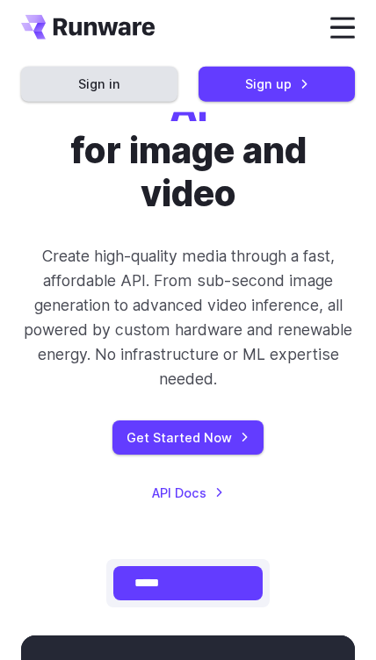
scroll to position [97, 0]
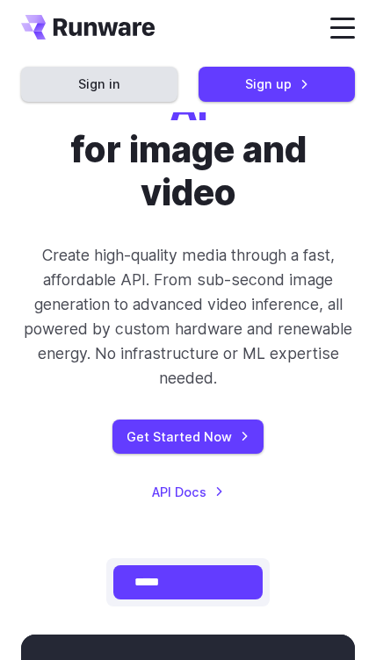
click at [162, 420] on link "Get Started Now" at bounding box center [187, 437] width 151 height 34
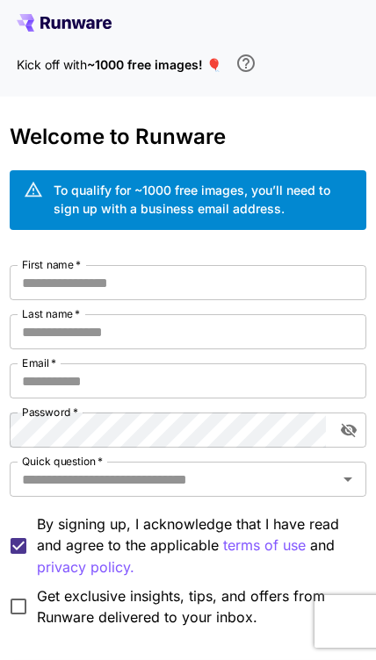
click at [42, 288] on input "First name   *" at bounding box center [188, 282] width 357 height 35
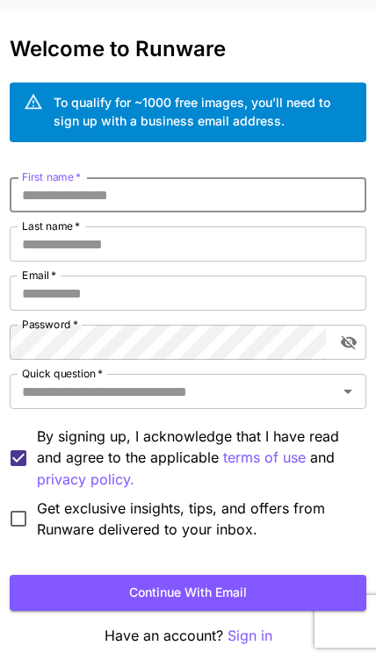
scroll to position [87, 0]
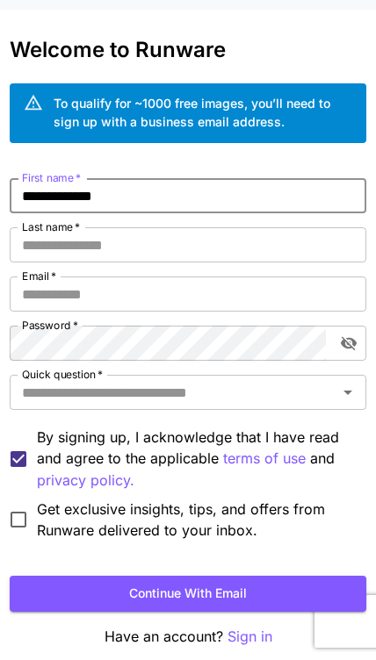
type input "**********"
click at [47, 245] on input "Last name   *" at bounding box center [188, 244] width 357 height 35
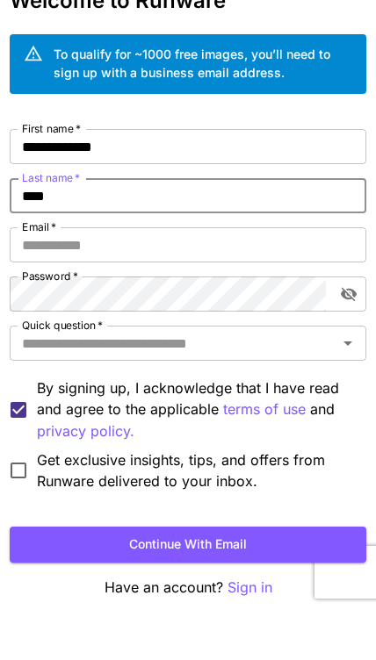
type input "*****"
type input "**********"
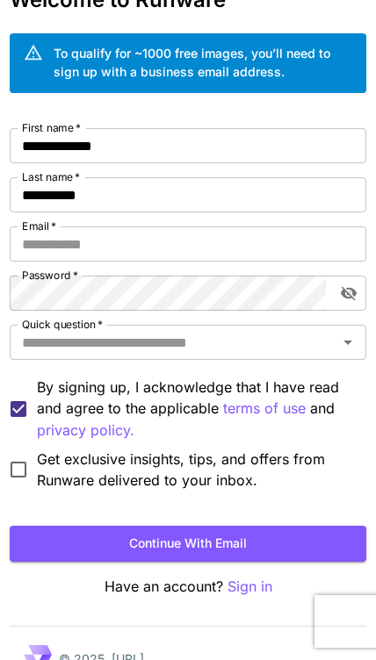
click at [40, 246] on input "Email   *" at bounding box center [188, 243] width 357 height 35
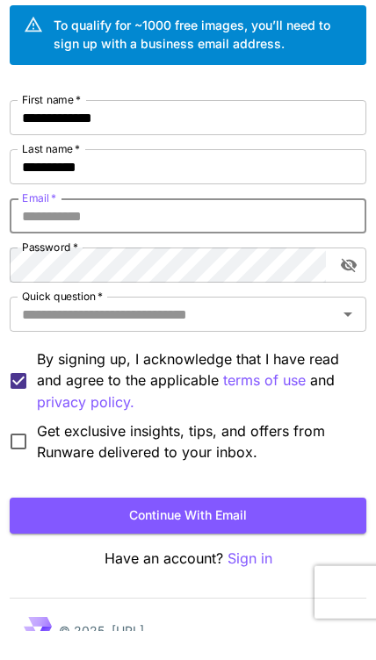
type input "**********"
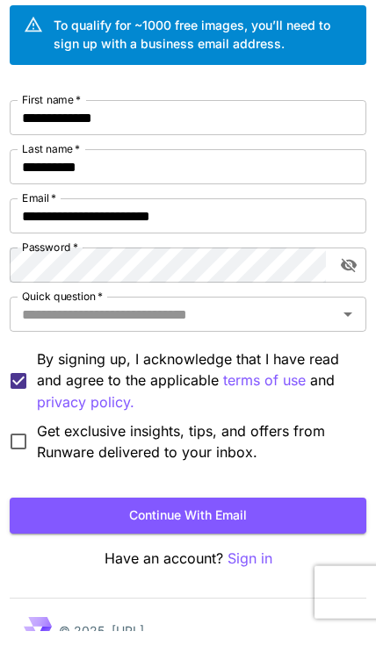
scroll to position [166, 0]
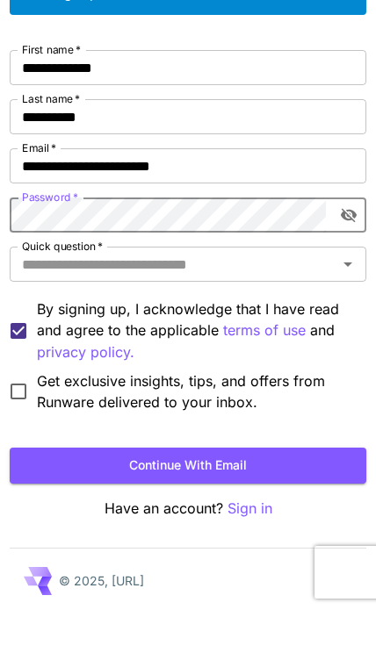
click at [344, 248] on button "toggle password visibility" at bounding box center [349, 264] width 32 height 32
click at [358, 248] on button "toggle password visibility" at bounding box center [349, 264] width 32 height 32
click at [53, 301] on input "Quick question   *" at bounding box center [174, 313] width 318 height 25
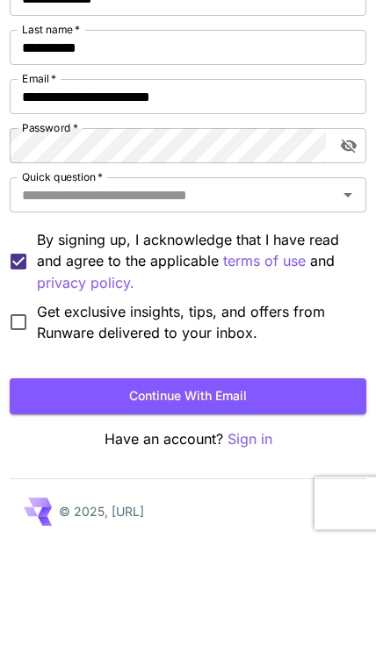
scroll to position [200, 0]
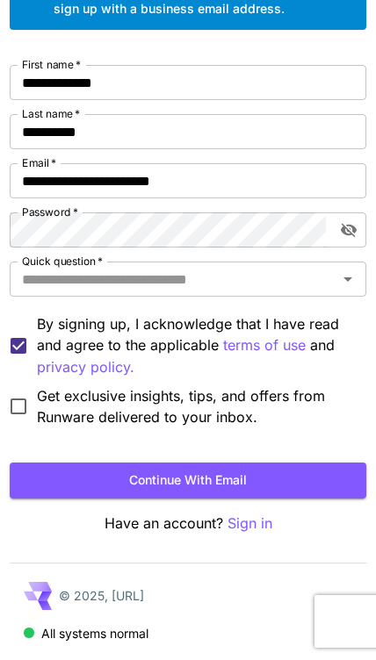
click at [214, 283] on input "Quick question   *" at bounding box center [174, 279] width 318 height 25
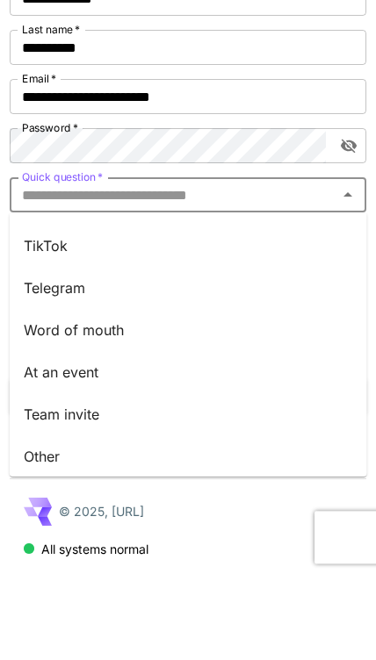
scroll to position [373, 0]
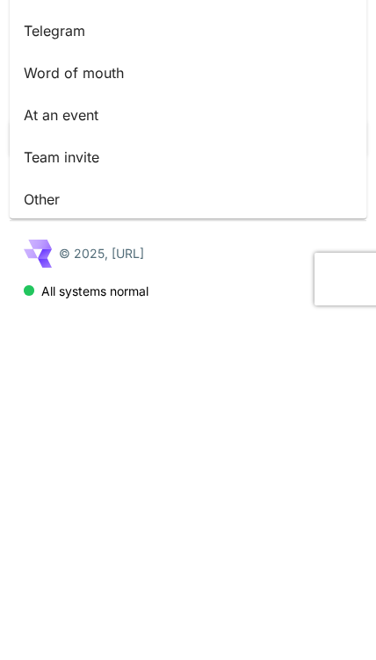
click at [32, 520] on li "Other" at bounding box center [188, 541] width 357 height 42
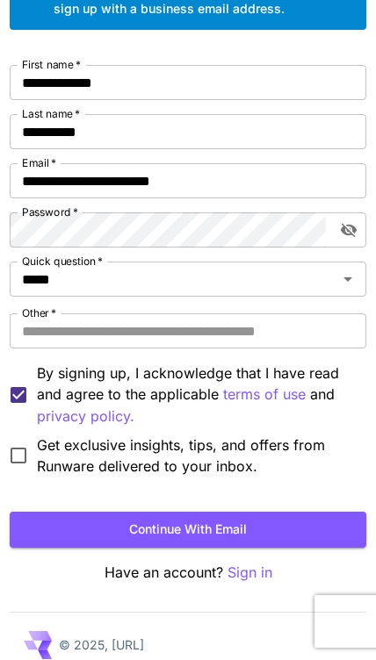
click at [299, 343] on input "Other   *" at bounding box center [188, 330] width 357 height 35
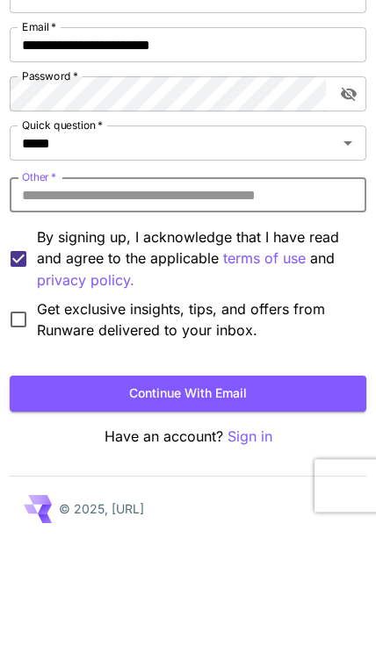
scroll to position [249, 0]
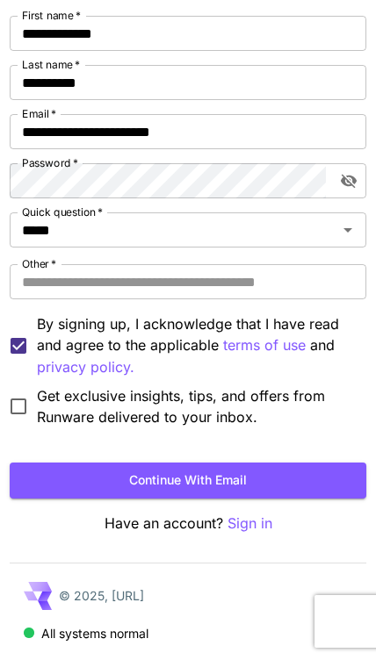
click at [283, 471] on button "Continue with email" at bounding box center [188, 481] width 357 height 36
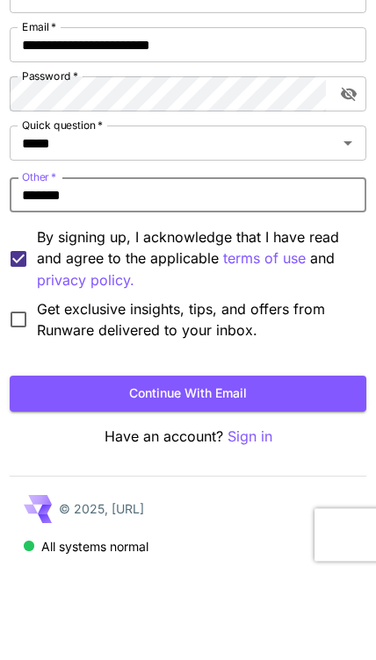
type input "******"
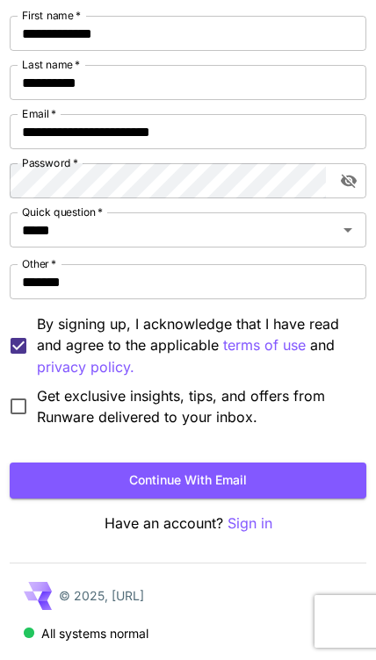
click at [261, 490] on button "Continue with email" at bounding box center [188, 481] width 357 height 36
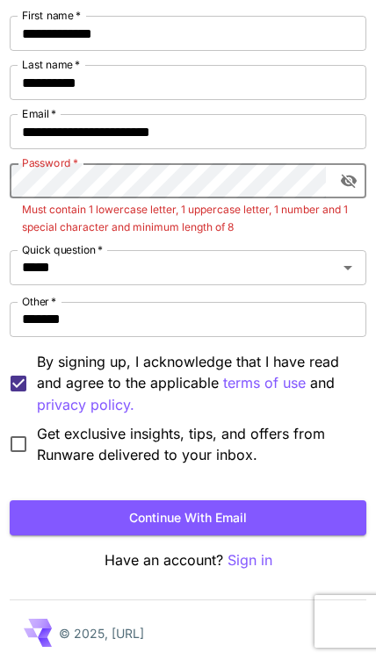
scroll to position [215, 0]
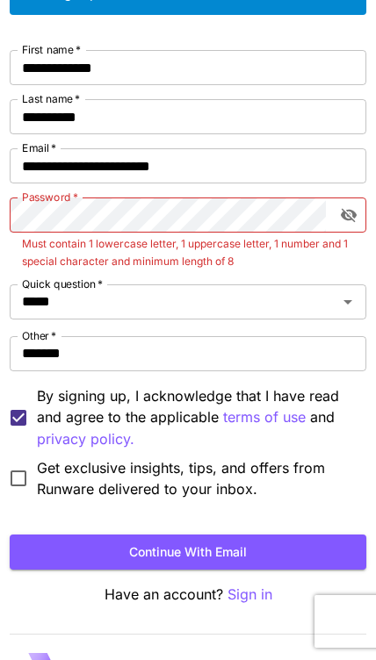
click at [291, 557] on button "Continue with email" at bounding box center [188, 553] width 357 height 36
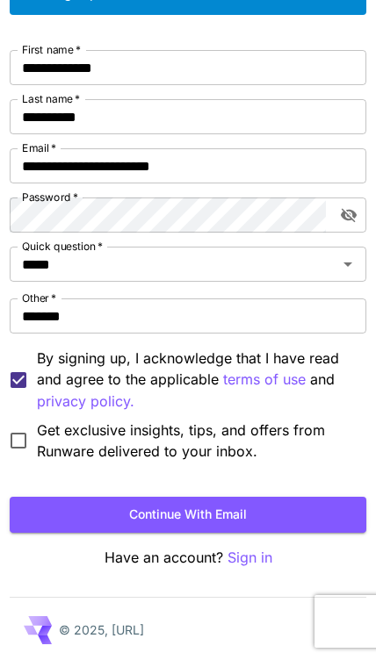
click at [259, 509] on button "Continue with email" at bounding box center [188, 515] width 357 height 36
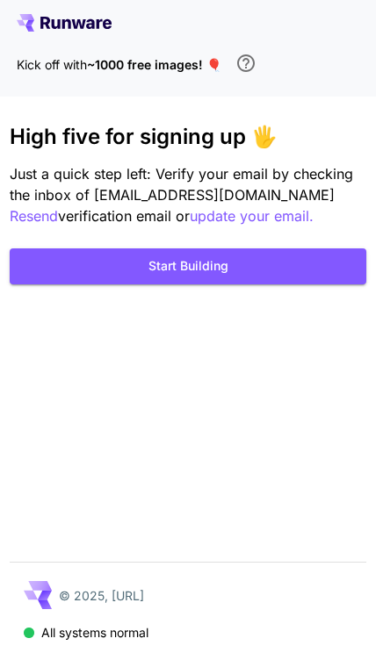
click at [263, 252] on button "Start Building" at bounding box center [188, 266] width 357 height 36
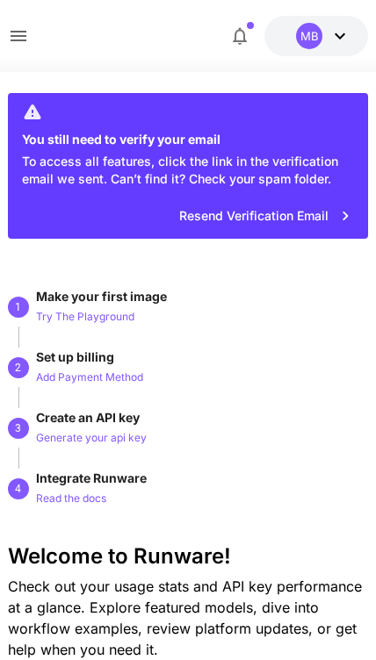
click at [353, 36] on button "$0.00 credits left MB" at bounding box center [316, 36] width 104 height 40
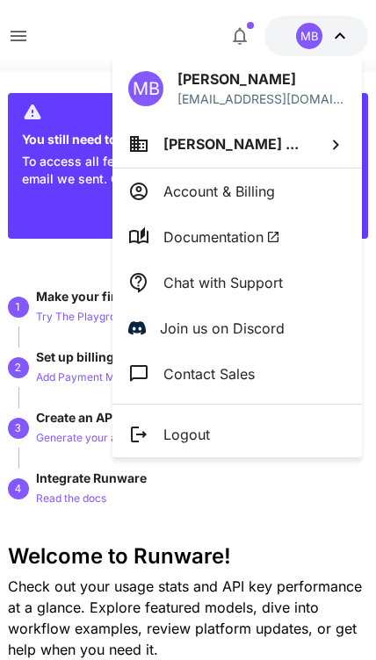
click at [343, 29] on div at bounding box center [188, 330] width 376 height 660
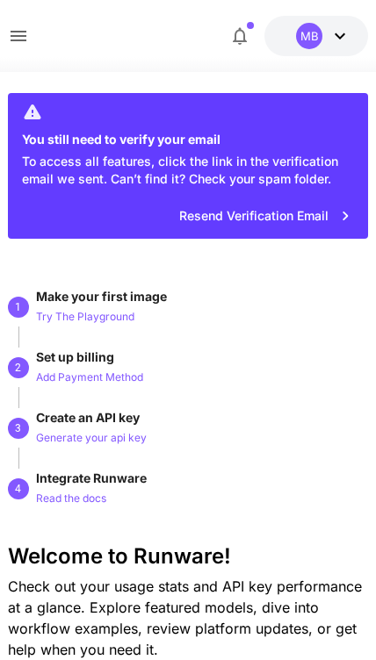
click at [322, 222] on button "Resend Verification Email" at bounding box center [264, 216] width 191 height 36
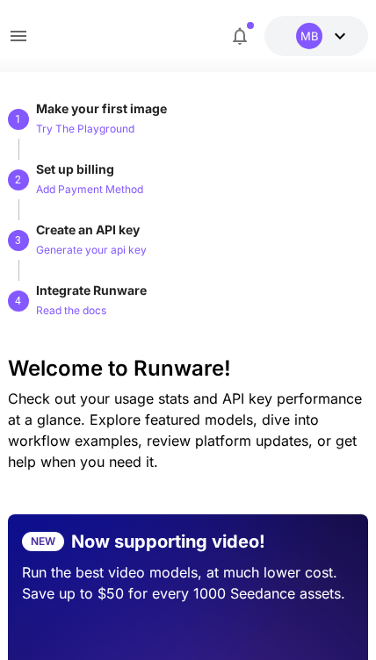
scroll to position [182, 0]
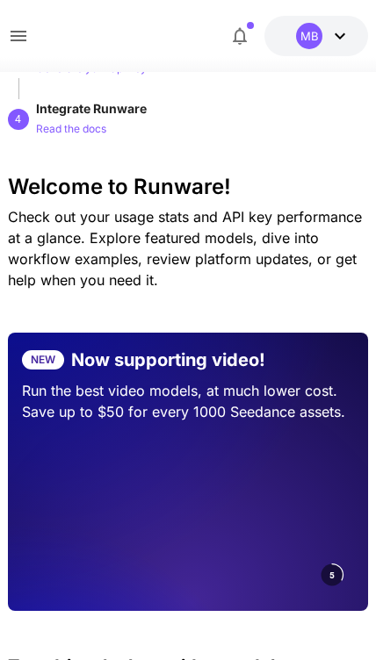
click at [281, 402] on p "Save up to $50 for every 1000 Seedance assets." at bounding box center [188, 411] width 333 height 21
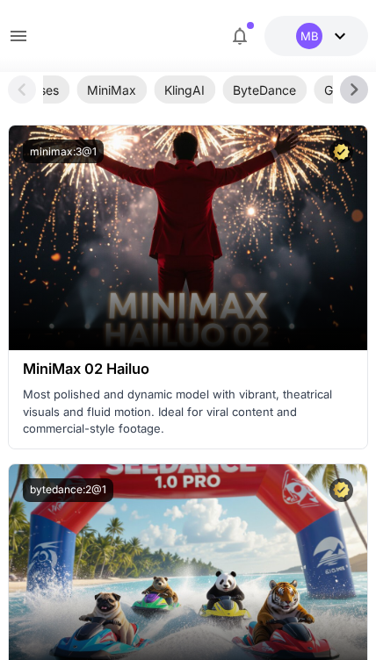
scroll to position [803, 0]
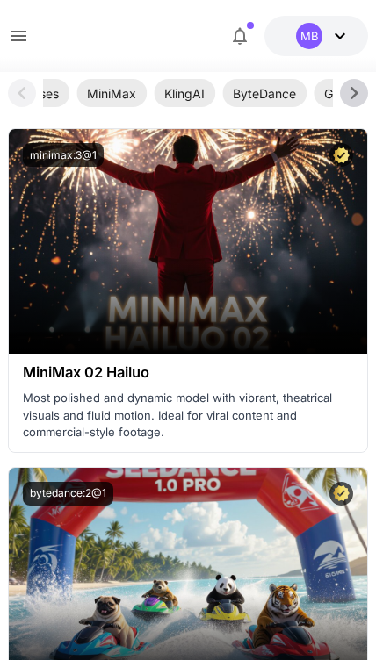
click at [54, 33] on div "$0.05 credits left MB" at bounding box center [188, 36] width 361 height 40
click at [24, 43] on icon at bounding box center [18, 35] width 21 height 21
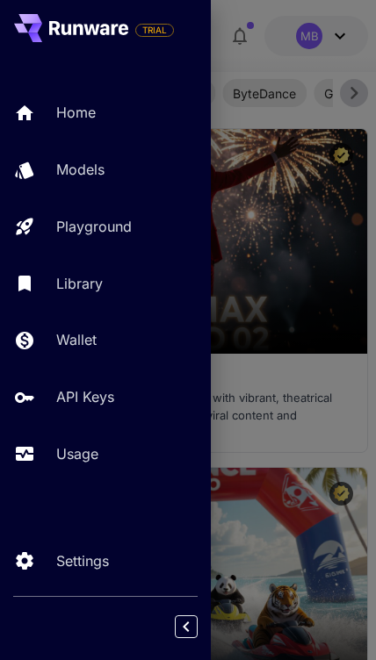
click at [48, 94] on link "Home" at bounding box center [105, 112] width 211 height 43
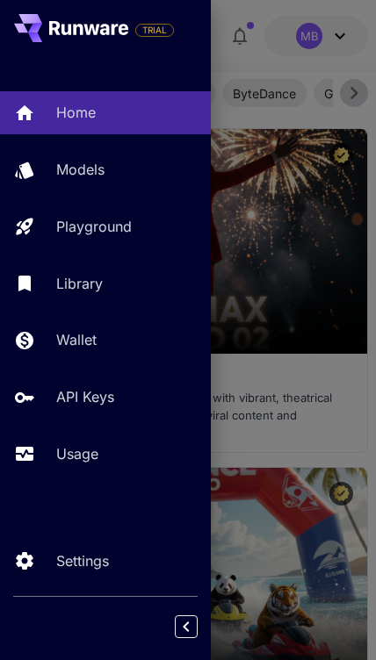
click at [35, 118] on icon at bounding box center [24, 113] width 21 height 21
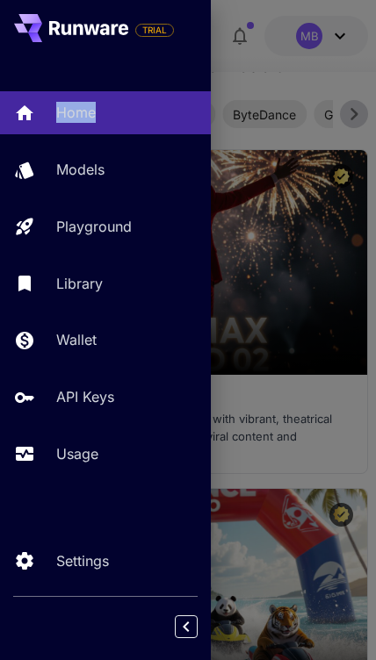
click at [84, 110] on p "Home" at bounding box center [75, 112] width 39 height 21
click at [113, 126] on link "Home" at bounding box center [105, 112] width 211 height 43
click at [113, 125] on link "Home" at bounding box center [105, 112] width 211 height 43
click at [301, 540] on div at bounding box center [188, 330] width 376 height 660
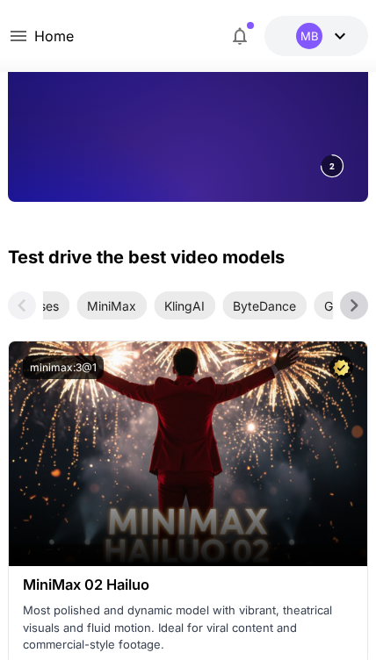
scroll to position [518, 0]
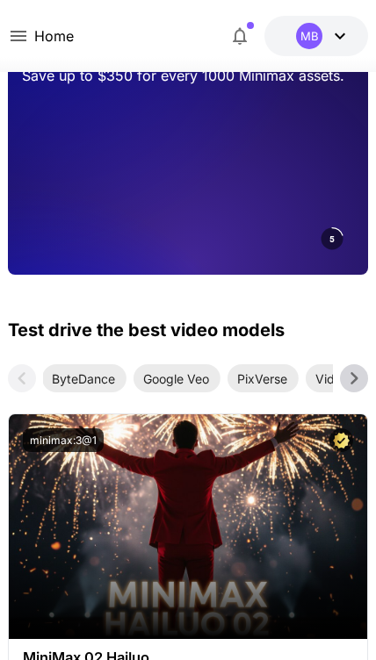
click at [174, 383] on span "Google Veo" at bounding box center [176, 379] width 87 height 18
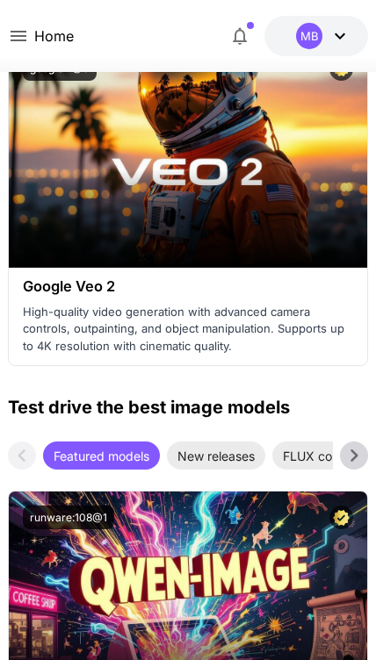
scroll to position [1270, 0]
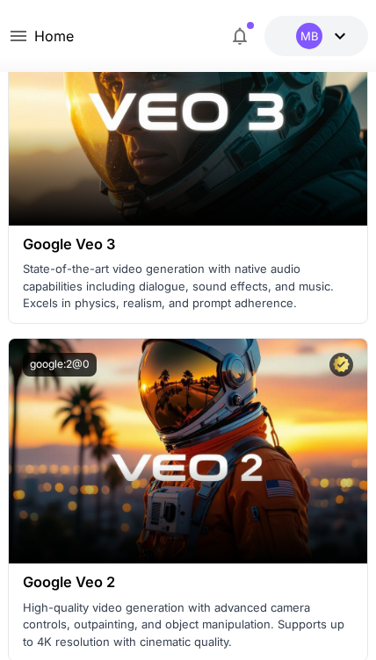
click at [229, 452] on span "Launch in Playground" at bounding box center [178, 450] width 132 height 15
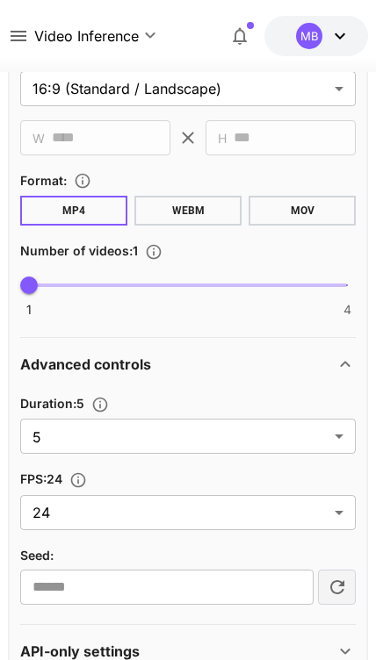
scroll to position [742, 0]
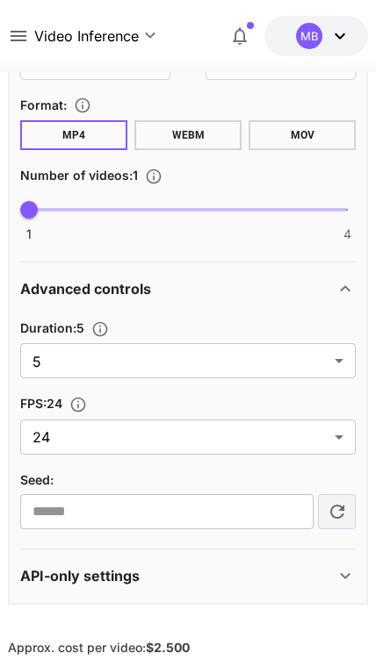
click at [286, 366] on body "**********" at bounding box center [188, 263] width 376 height 2010
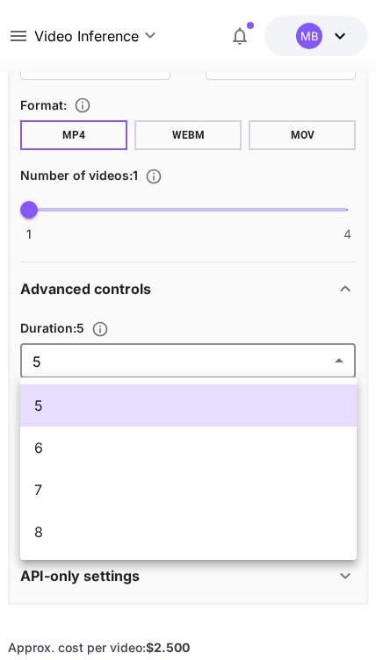
click at [141, 528] on span "8" at bounding box center [188, 531] width 308 height 21
type input "*"
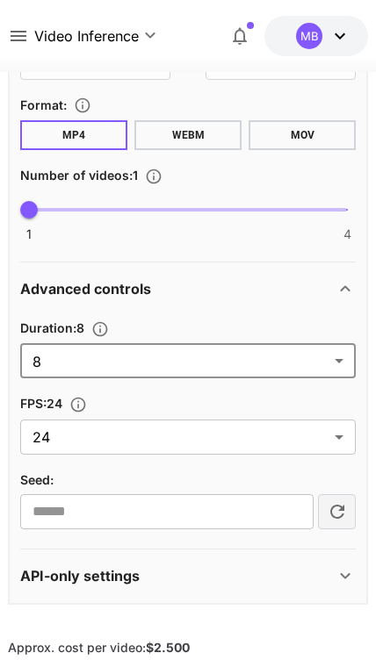
click at [228, 441] on body "**********" at bounding box center [188, 263] width 376 height 2010
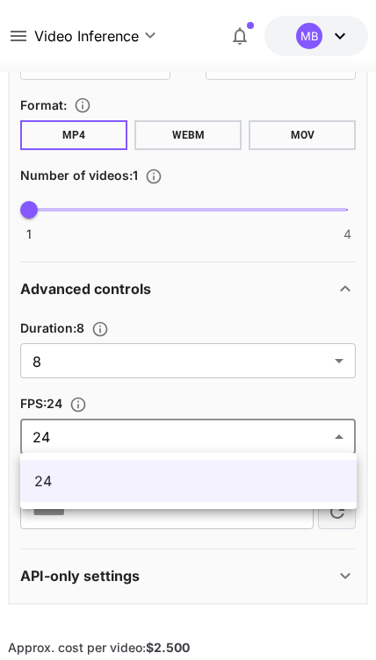
click at [238, 439] on div at bounding box center [188, 330] width 376 height 660
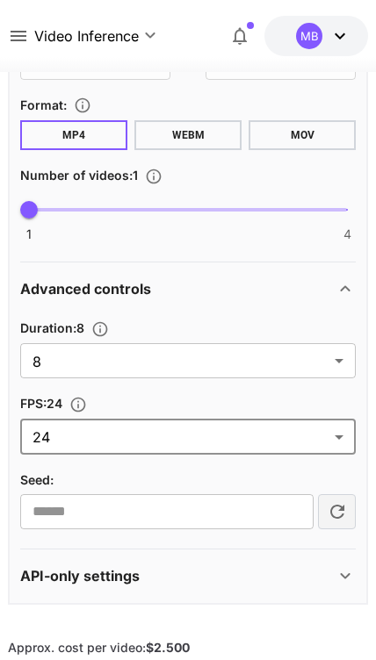
click at [229, 514] on input "number" at bounding box center [166, 511] width 293 height 35
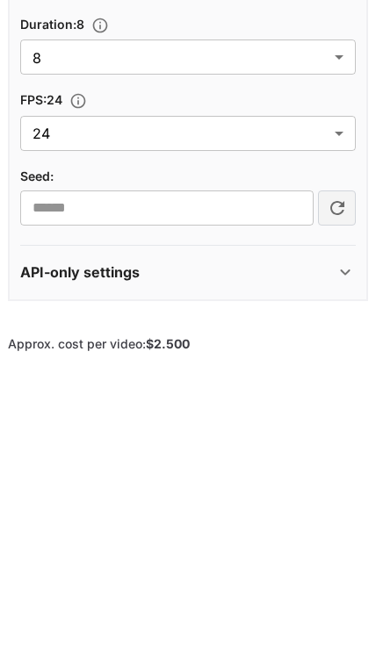
scroll to position [1045, 0]
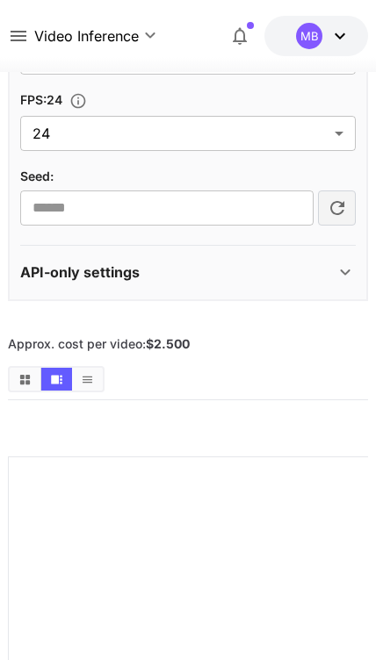
click at [95, 385] on button "Show videos in list view" at bounding box center [87, 379] width 31 height 23
click at [36, 385] on button "Show videos in grid view" at bounding box center [25, 379] width 31 height 23
click at [51, 387] on button "Show videos in video view" at bounding box center [56, 379] width 31 height 23
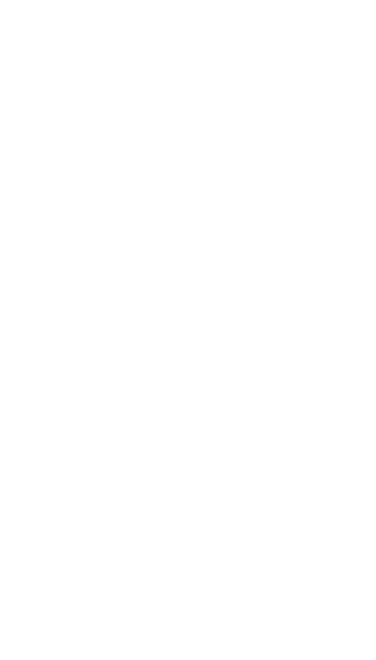
scroll to position [0, 0]
